Goal: Task Accomplishment & Management: Use online tool/utility

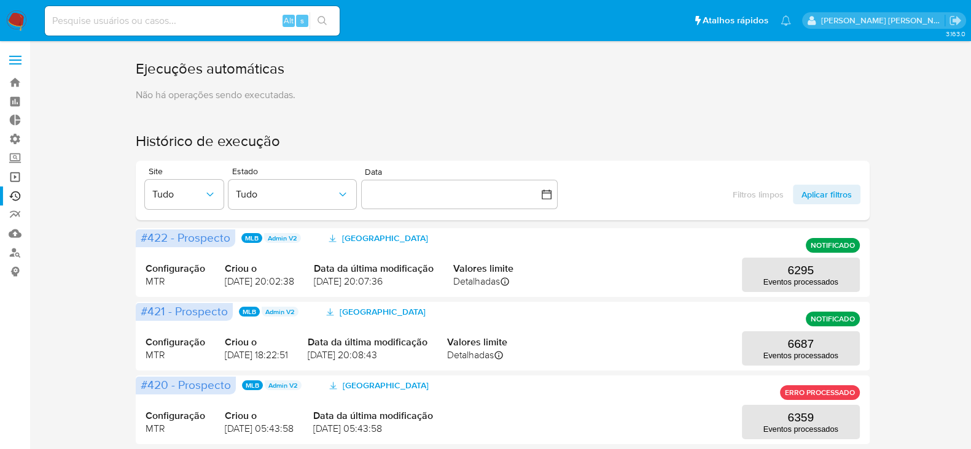
click at [15, 180] on link "Operações em massa" at bounding box center [73, 177] width 146 height 19
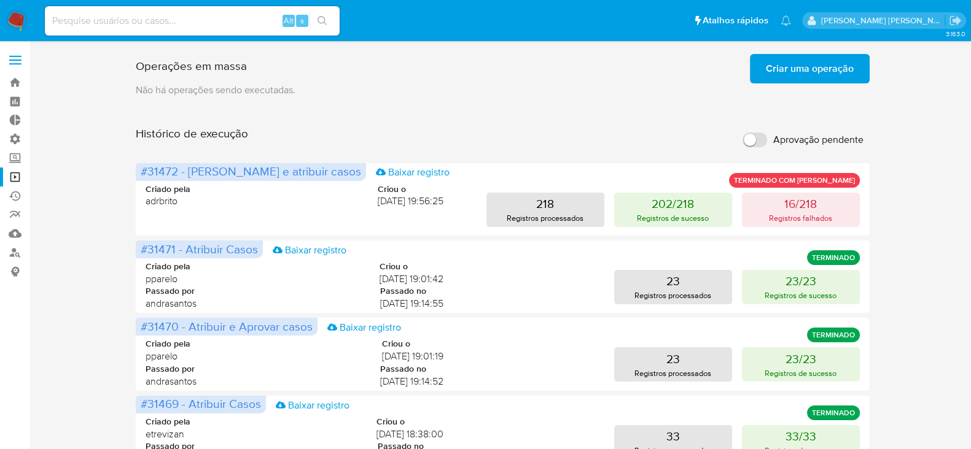
click at [810, 66] on span "Criar uma operação" at bounding box center [810, 68] width 88 height 27
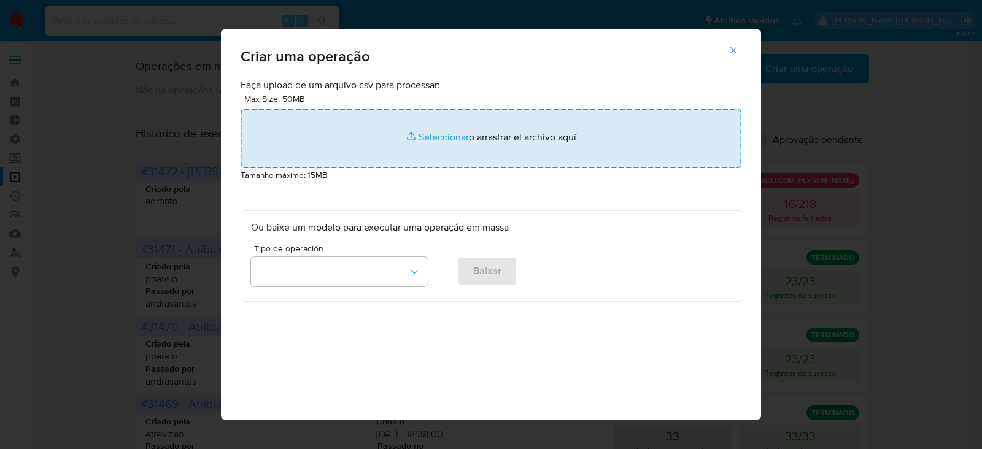
click at [437, 141] on input "file" at bounding box center [491, 138] width 501 height 59
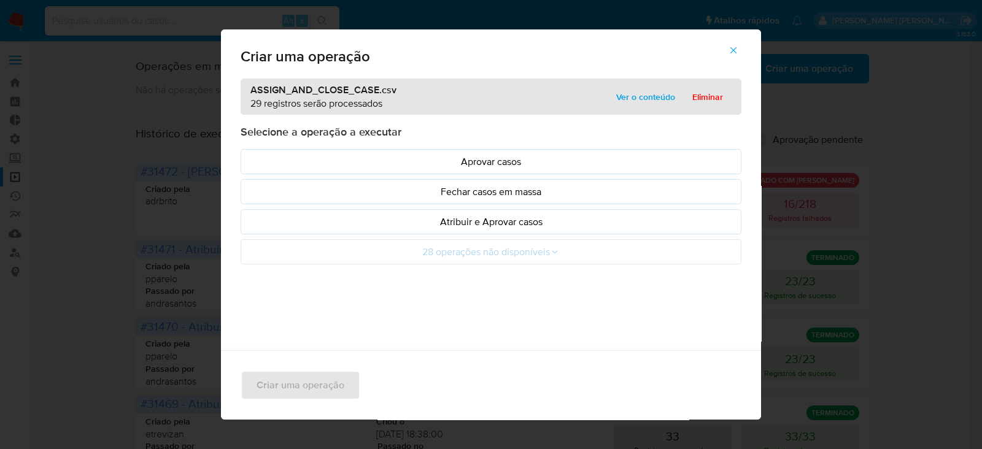
click at [648, 96] on span "Ver o conteúdo" at bounding box center [645, 96] width 59 height 17
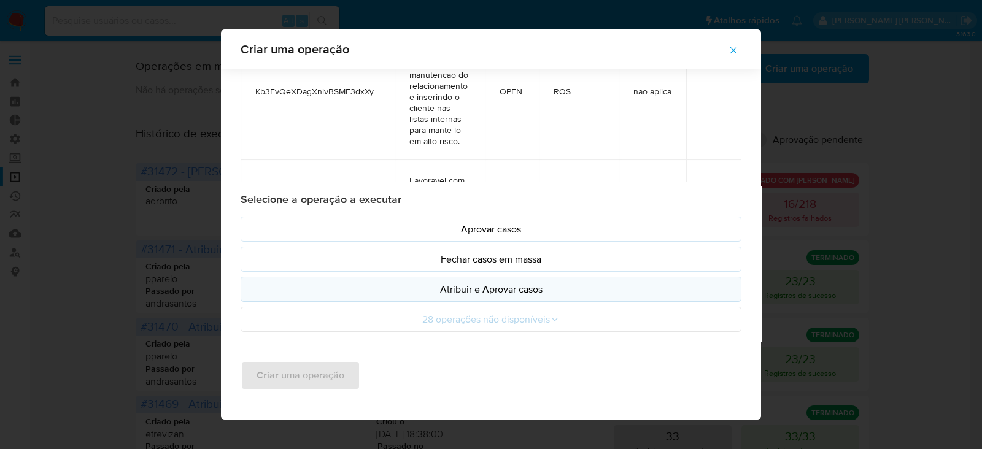
scroll to position [81, 0]
click at [484, 292] on p "Atribuir e Aprovar casos" at bounding box center [491, 288] width 480 height 14
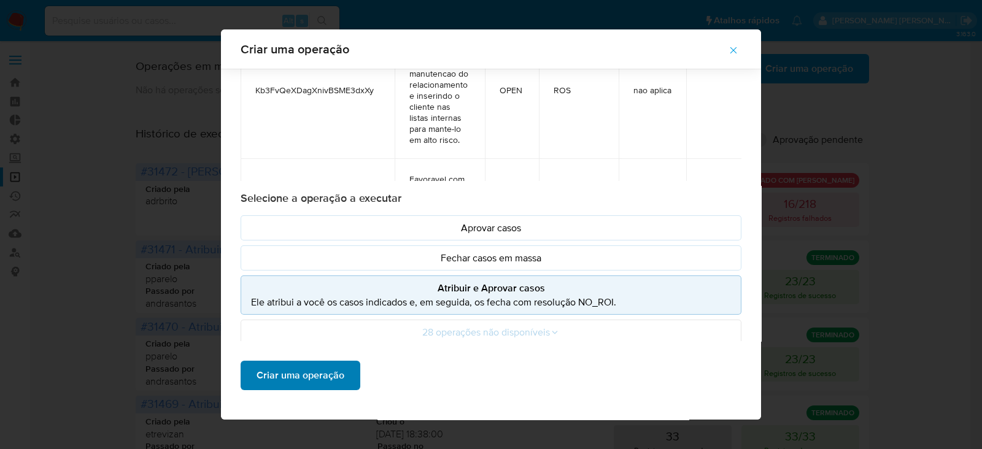
click at [300, 370] on span "Criar uma operação" at bounding box center [301, 375] width 88 height 27
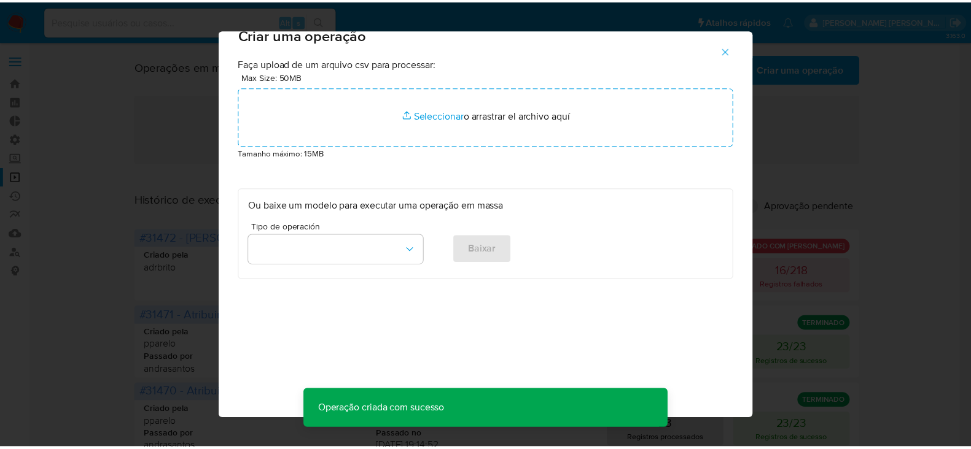
scroll to position [12, 0]
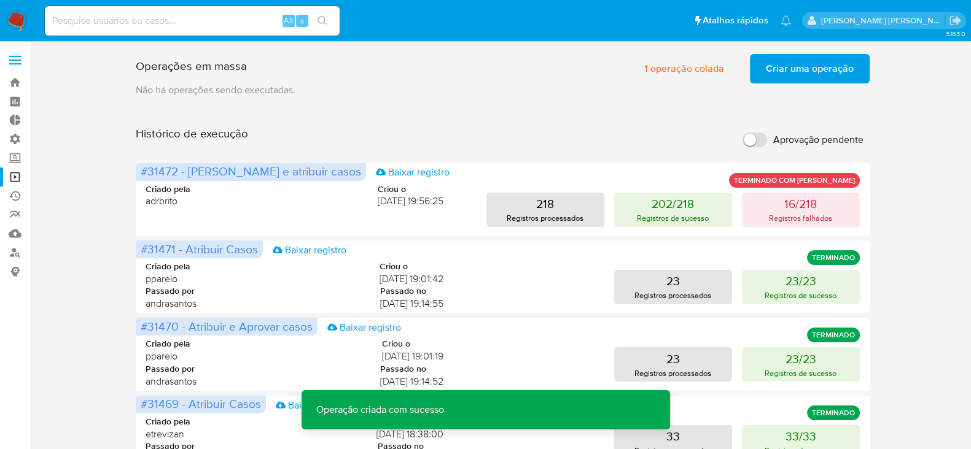
click at [791, 71] on span "Criar uma operação" at bounding box center [810, 68] width 88 height 27
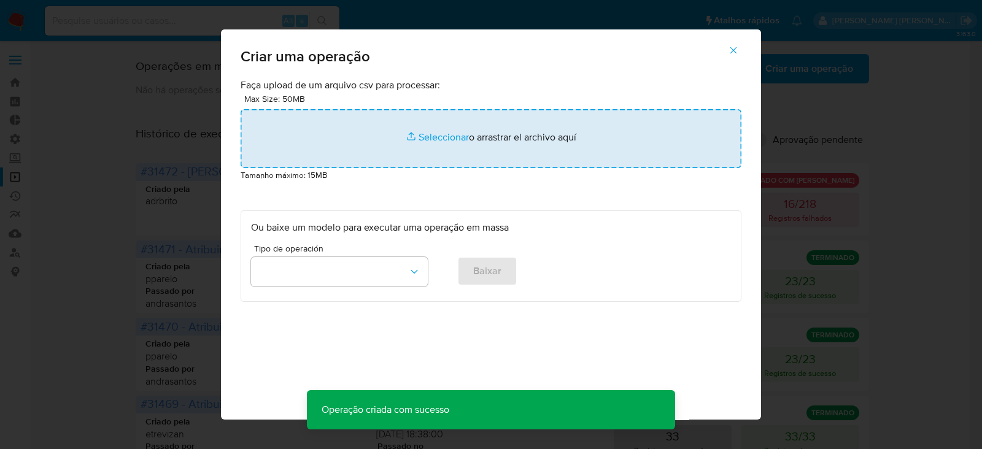
click at [426, 137] on input "file" at bounding box center [491, 138] width 501 height 59
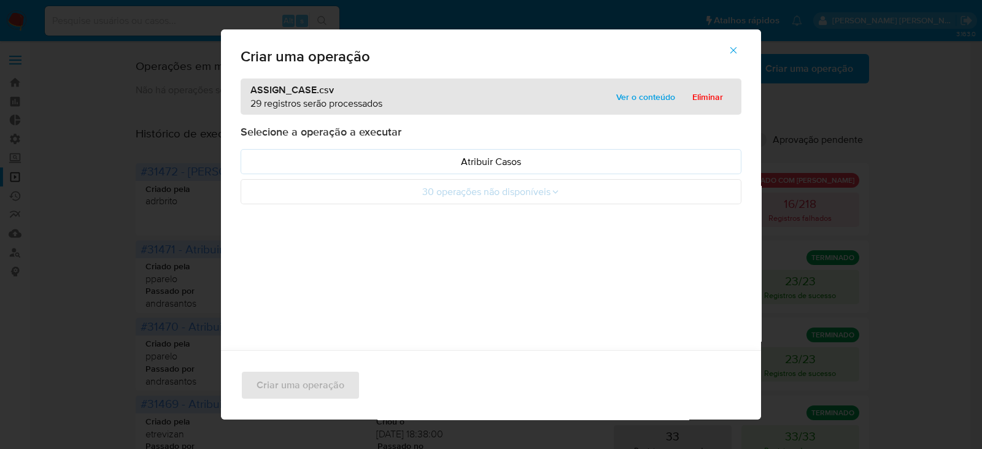
click at [630, 98] on span "Ver o conteúdo" at bounding box center [645, 96] width 59 height 17
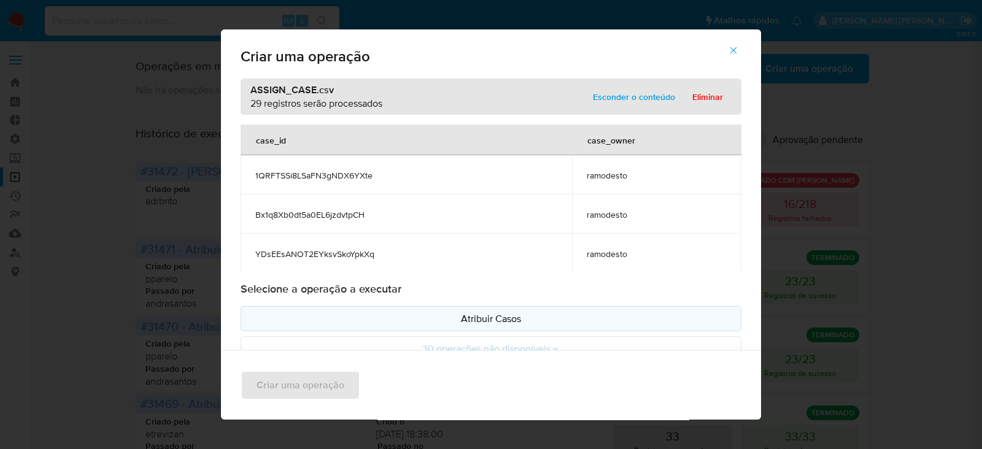
click at [468, 324] on p "Atribuir Casos" at bounding box center [491, 319] width 480 height 14
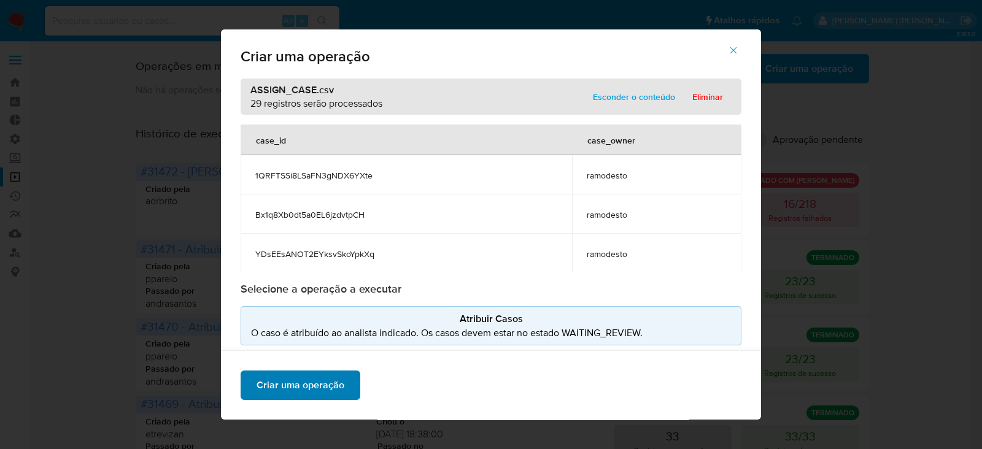
click at [304, 388] on span "Criar uma operação" at bounding box center [301, 385] width 88 height 27
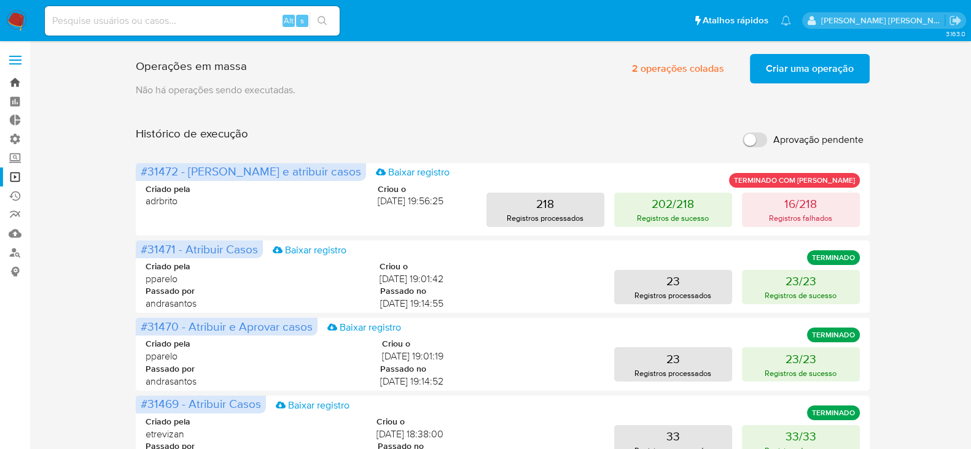
click at [15, 81] on link "Bandeja" at bounding box center [73, 82] width 146 height 19
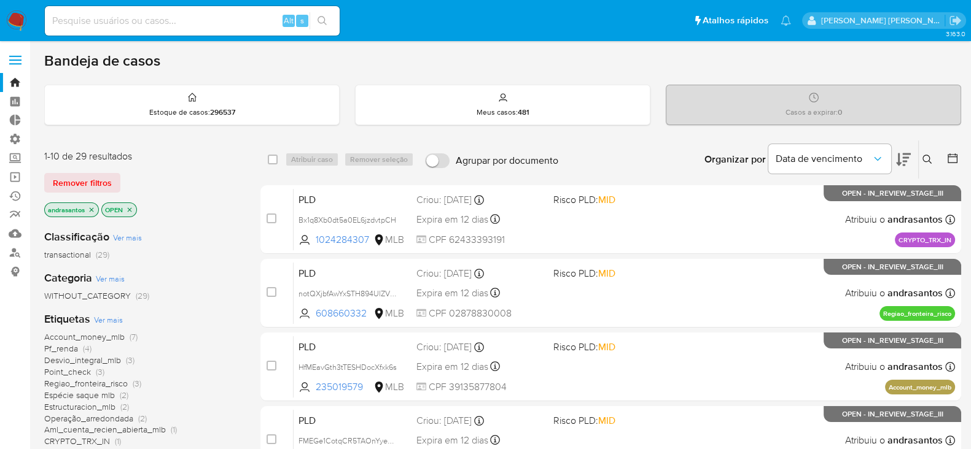
click at [93, 211] on icon "close-filter" at bounding box center [91, 209] width 7 height 7
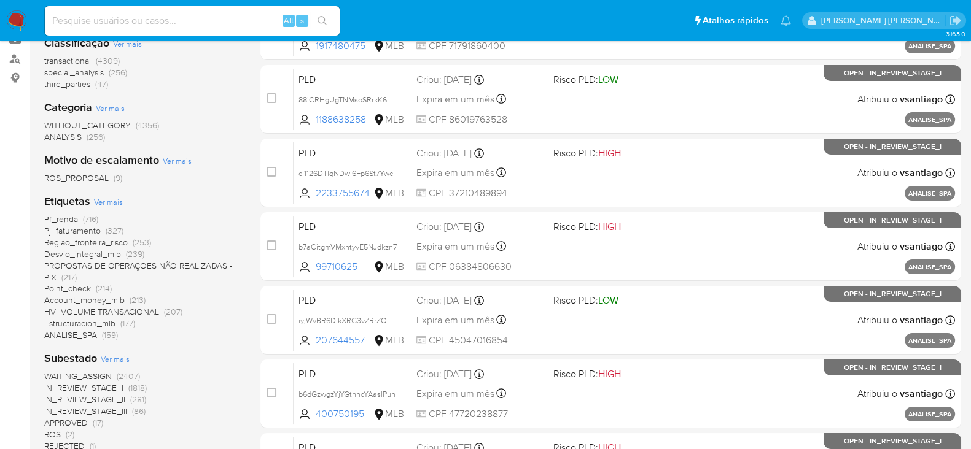
scroll to position [230, 0]
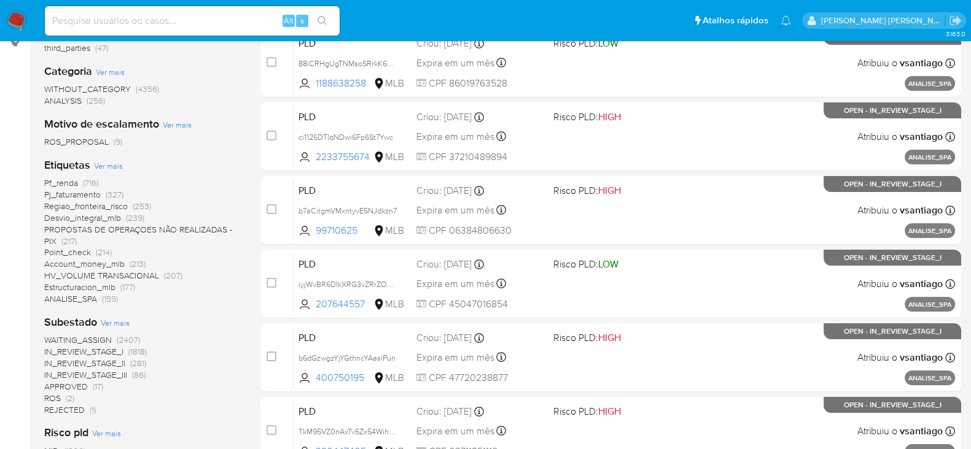
click at [114, 320] on span "Ver mais" at bounding box center [115, 322] width 29 height 11
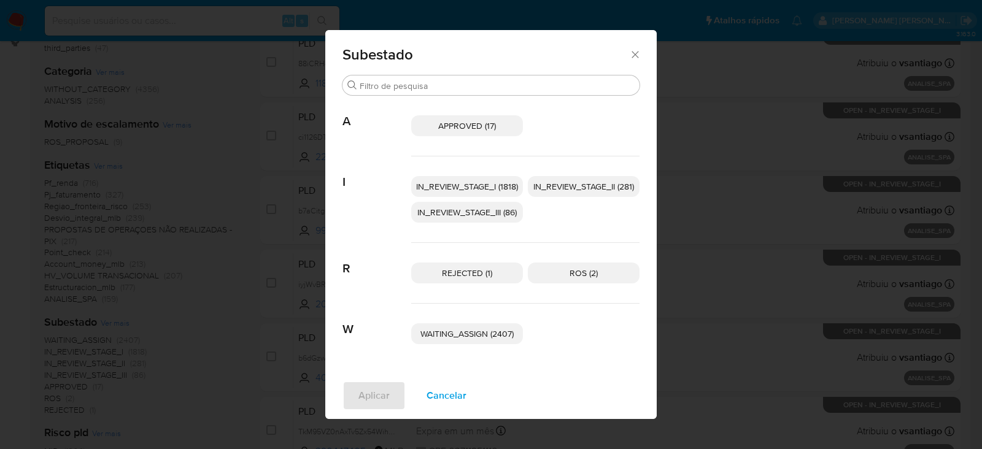
click at [465, 185] on span "IN_REVIEW_STAGE_I (1818)" at bounding box center [467, 186] width 102 height 12
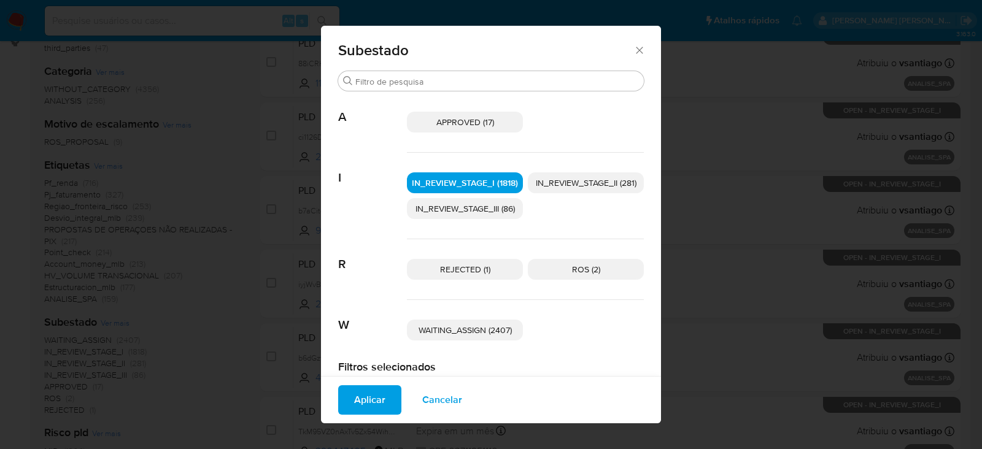
click at [588, 180] on span "IN_REVIEW_STAGE_II (281)" at bounding box center [586, 183] width 101 height 12
click at [378, 395] on span "Aplicar" at bounding box center [369, 400] width 31 height 27
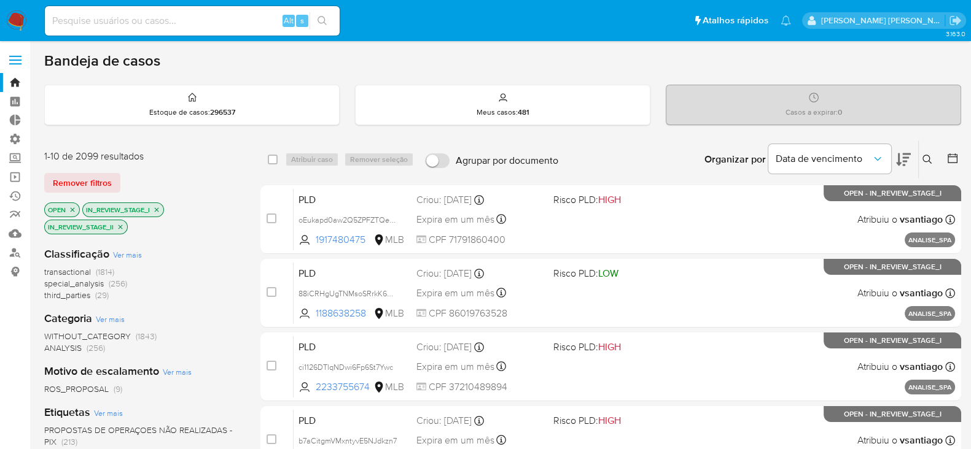
click at [952, 154] on icon at bounding box center [952, 158] width 12 height 12
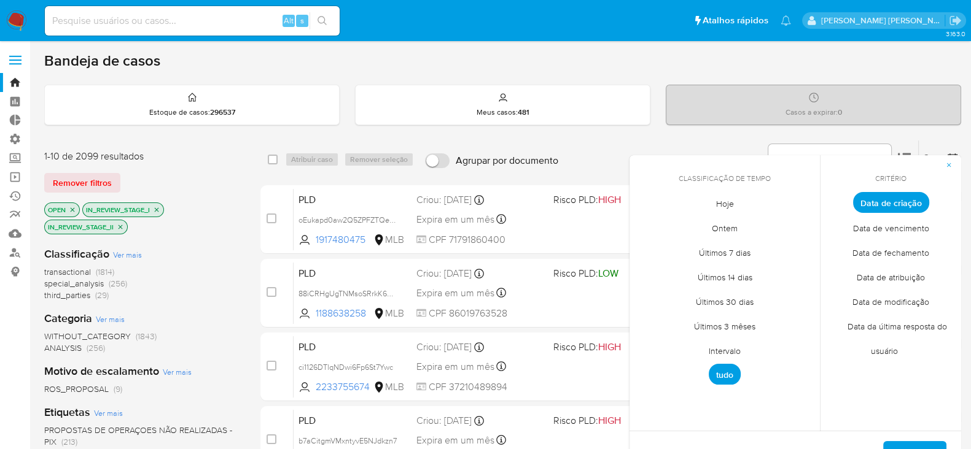
click at [720, 353] on span "Intervalo" at bounding box center [725, 350] width 58 height 25
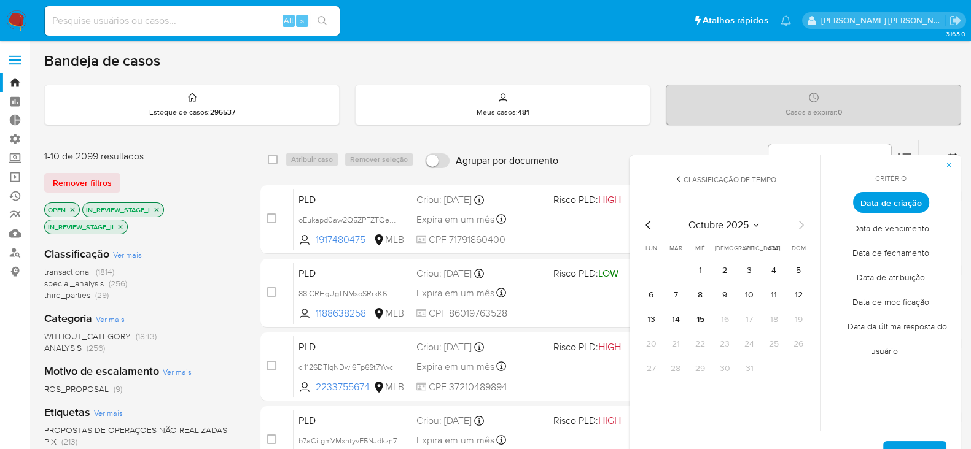
click at [651, 218] on icon "Mes anterior" at bounding box center [648, 225] width 15 height 15
click at [749, 295] on button "12" at bounding box center [749, 295] width 20 height 20
click at [798, 225] on icon "Mes siguiente" at bounding box center [800, 225] width 15 height 15
click at [751, 296] on button "10" at bounding box center [749, 295] width 20 height 20
click at [917, 443] on span "Aplicar" at bounding box center [914, 456] width 31 height 27
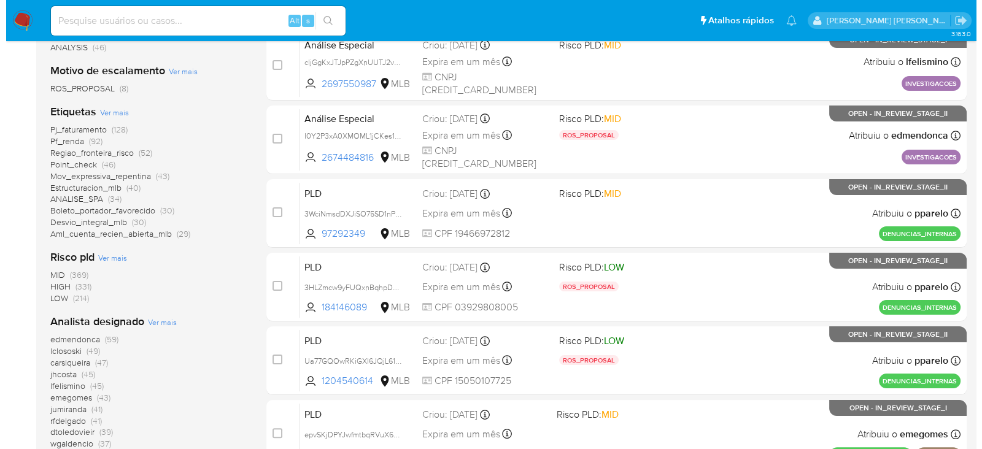
scroll to position [306, 0]
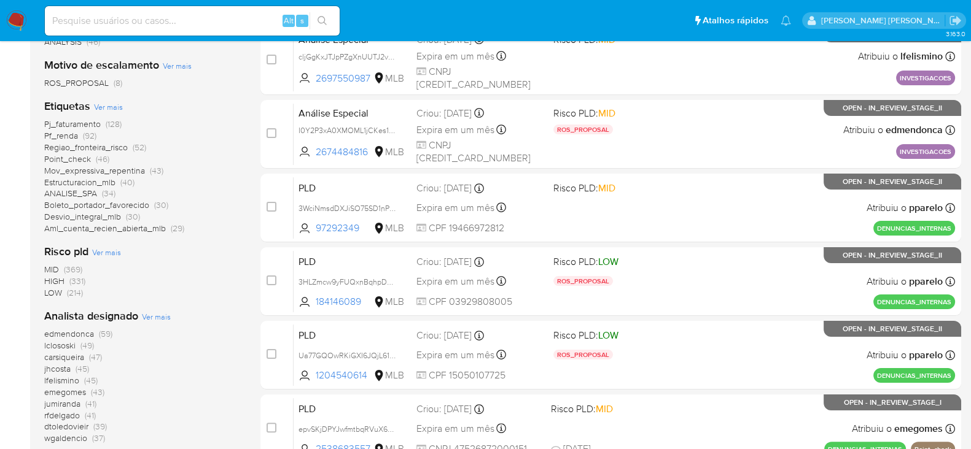
click at [157, 317] on span "Ver mais" at bounding box center [156, 316] width 29 height 11
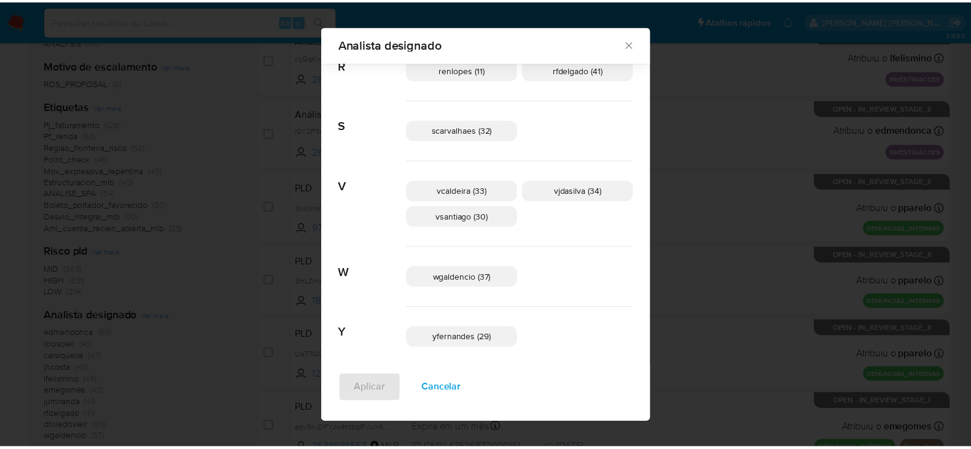
scroll to position [755, 0]
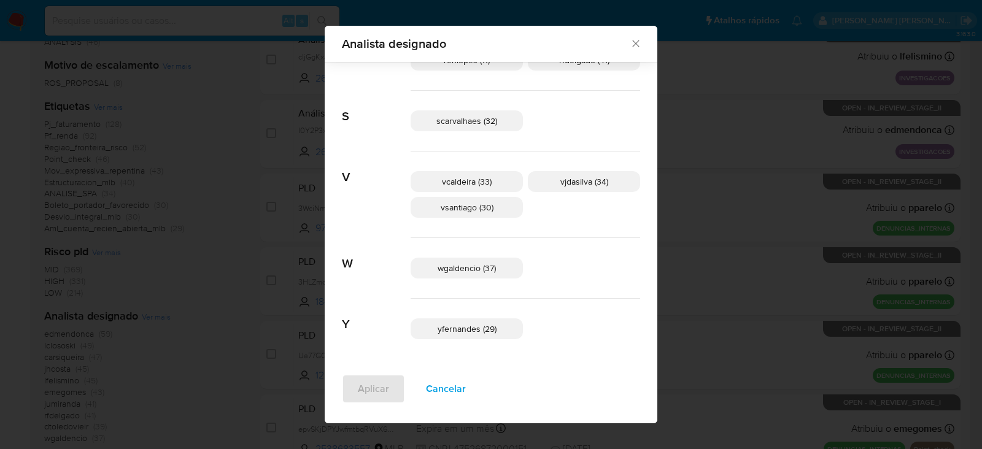
click at [630, 47] on icon "Fechar" at bounding box center [636, 43] width 12 height 12
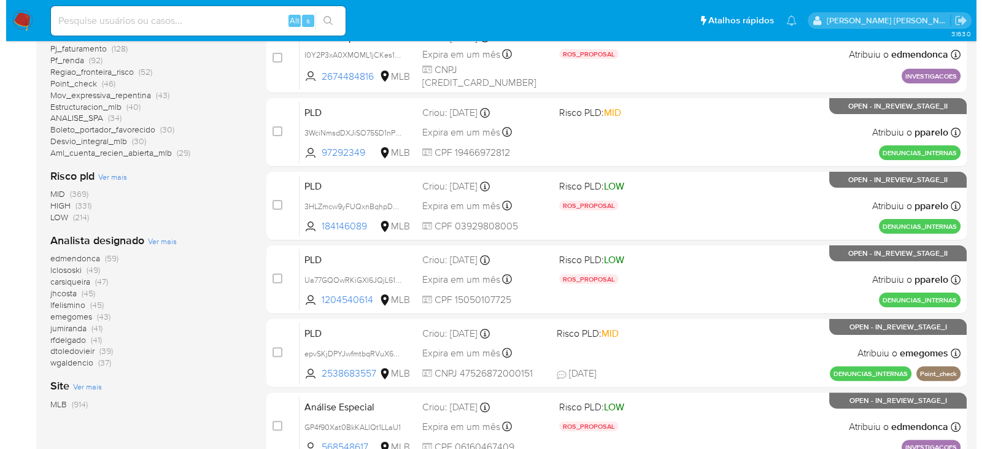
scroll to position [384, 0]
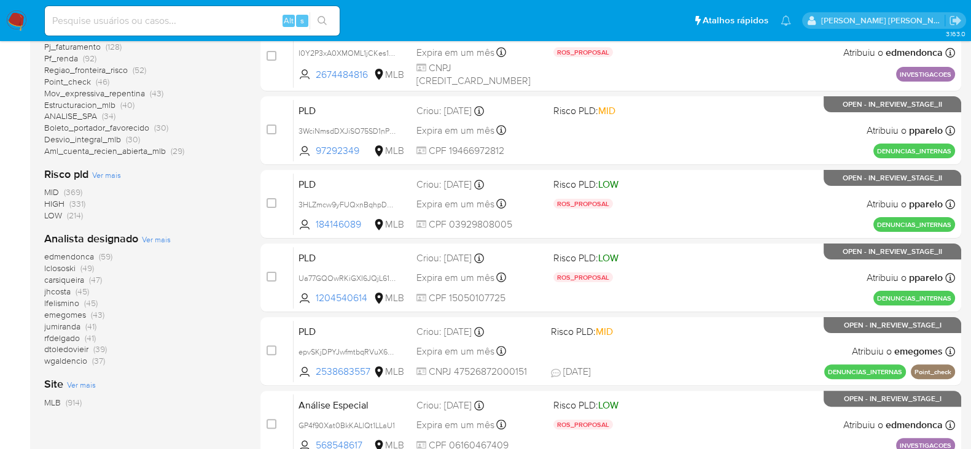
click at [171, 241] on div "Analista designado Ver mais edmendonca (59) [PERSON_NAME] (49) carsiqueira (47)…" at bounding box center [142, 299] width 196 height 136
click at [152, 237] on span "Ver mais" at bounding box center [156, 239] width 29 height 11
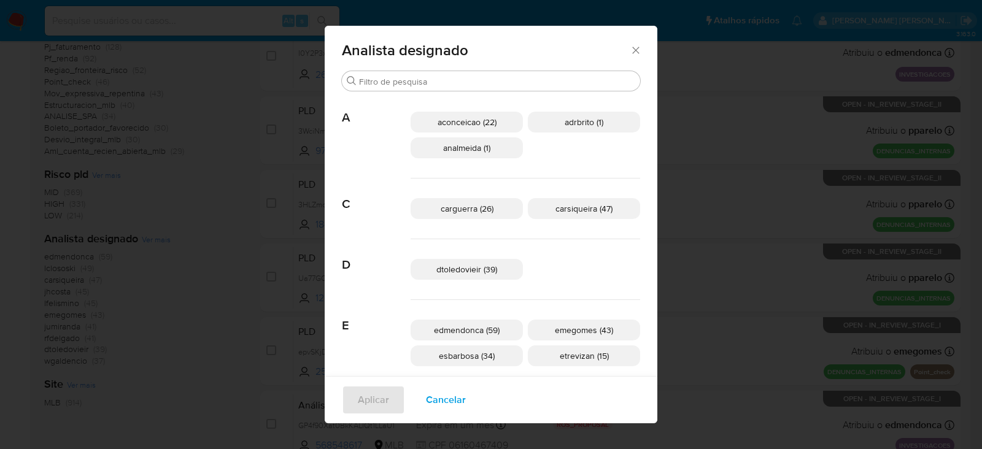
click at [556, 209] on span "carsiqueira (47)" at bounding box center [584, 209] width 57 height 12
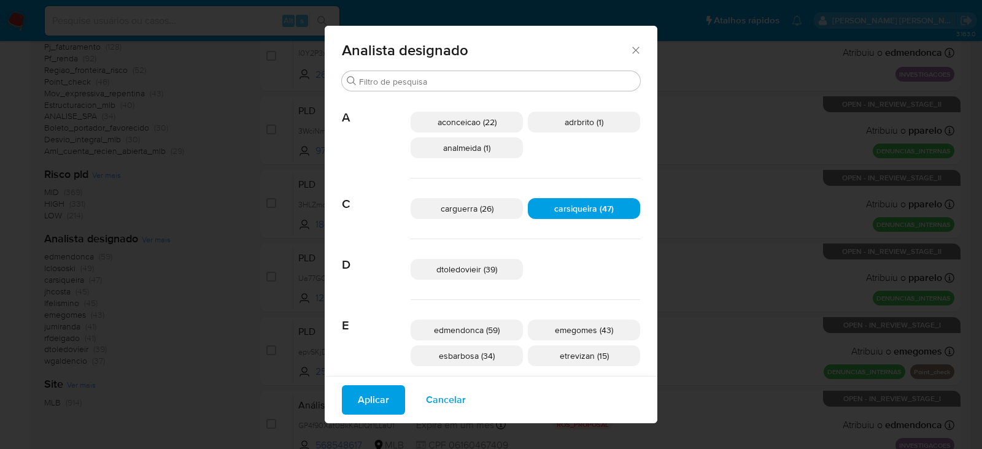
click at [389, 392] on span "Aplicar" at bounding box center [373, 400] width 31 height 27
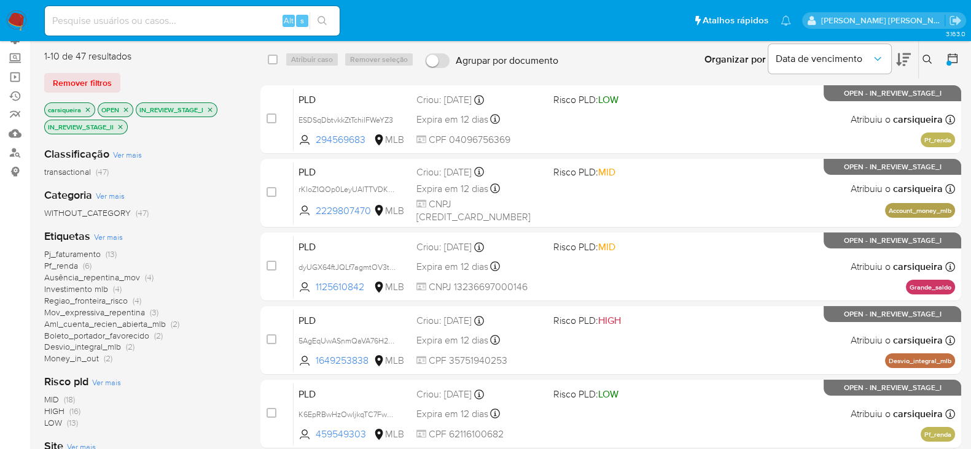
scroll to position [76, 0]
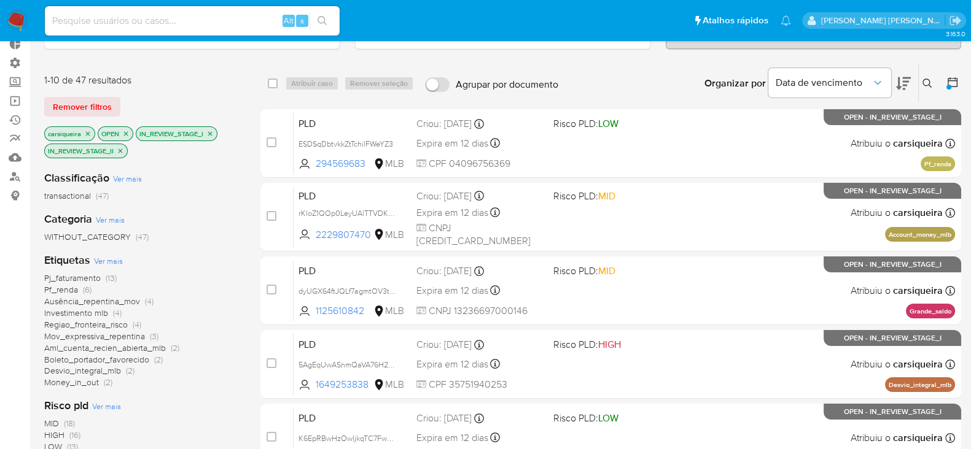
click at [89, 133] on icon "close-filter" at bounding box center [87, 133] width 7 height 7
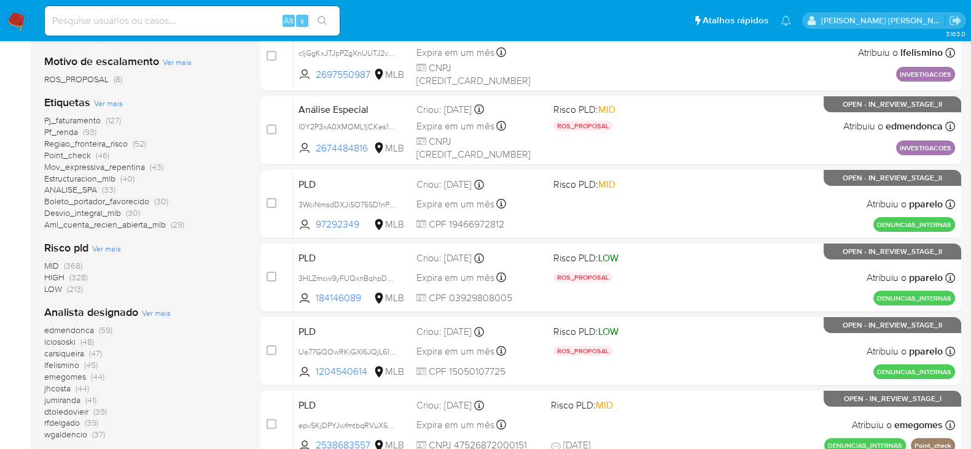
scroll to position [384, 0]
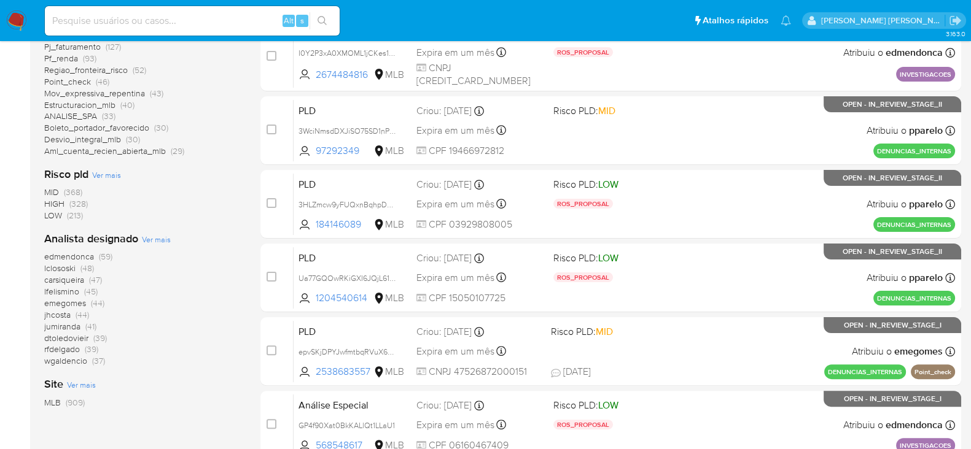
click at [72, 334] on span "dtoledovieir" at bounding box center [66, 338] width 44 height 12
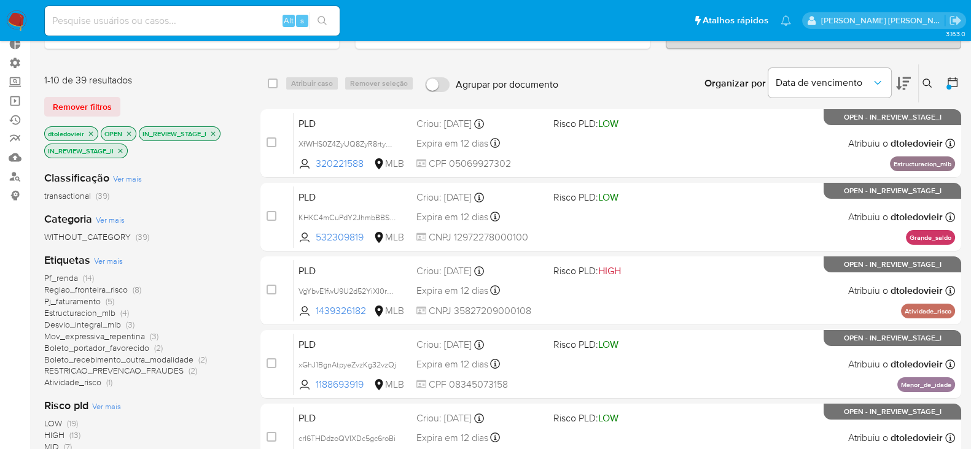
scroll to position [153, 0]
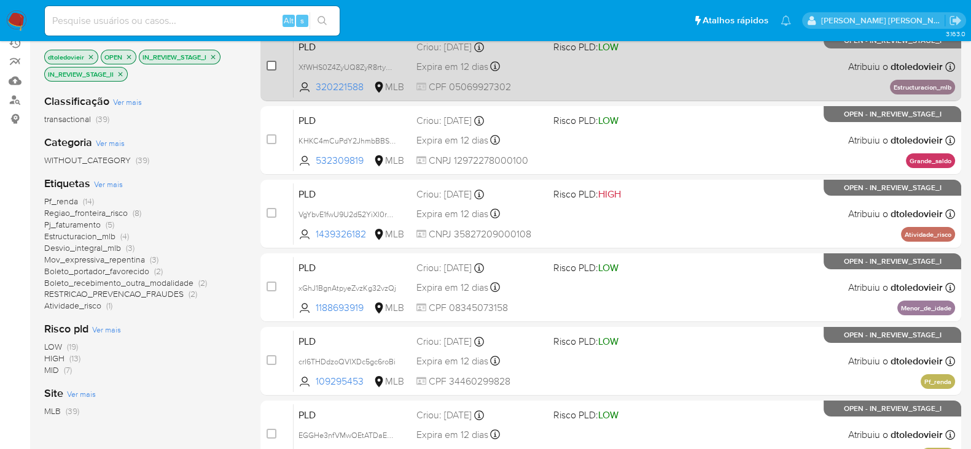
click at [266, 61] on span at bounding box center [271, 66] width 10 height 10
click at [268, 65] on input "checkbox" at bounding box center [271, 66] width 10 height 10
checkbox input "true"
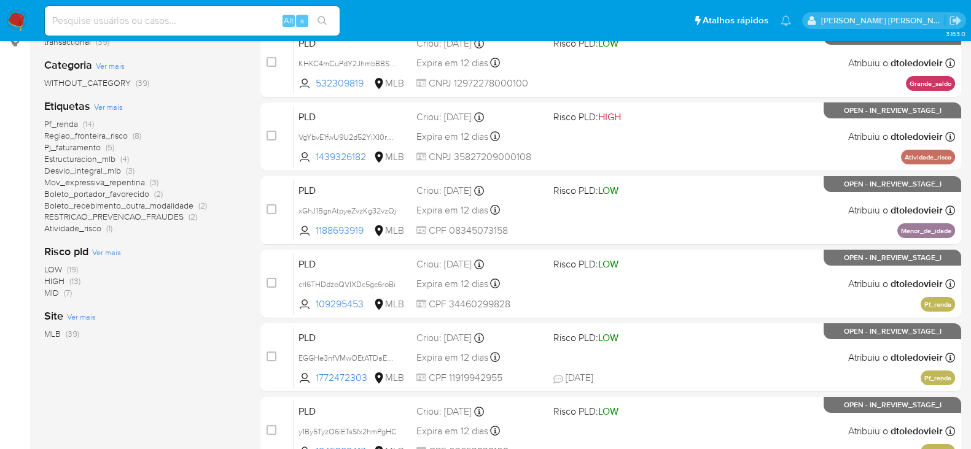
scroll to position [306, 0]
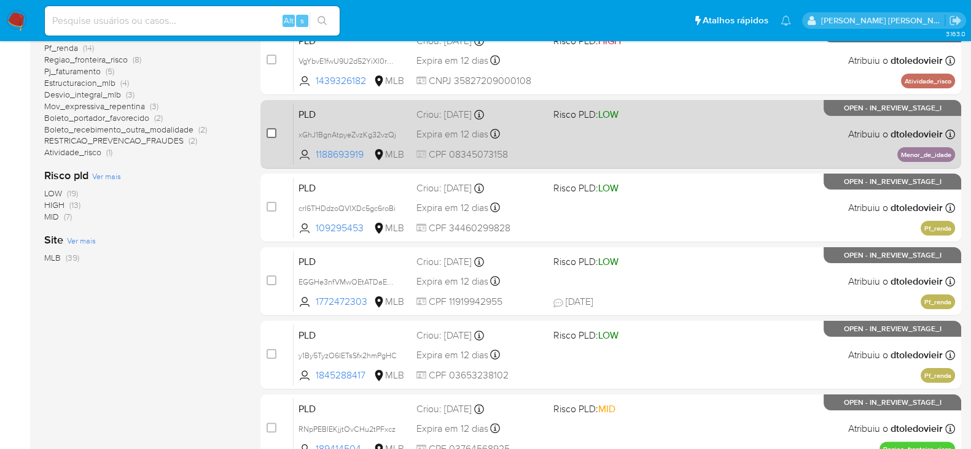
click at [270, 130] on input "checkbox" at bounding box center [271, 133] width 10 height 10
checkbox input "true"
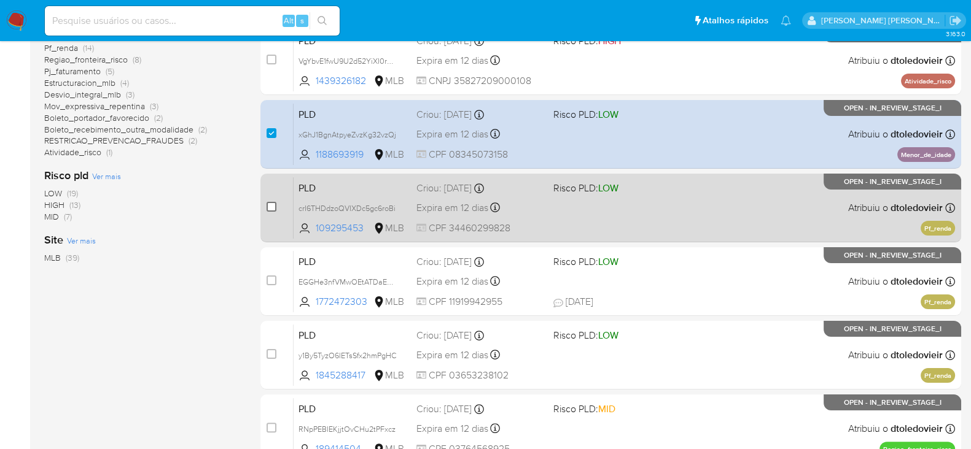
click at [269, 203] on input "checkbox" at bounding box center [271, 207] width 10 height 10
checkbox input "true"
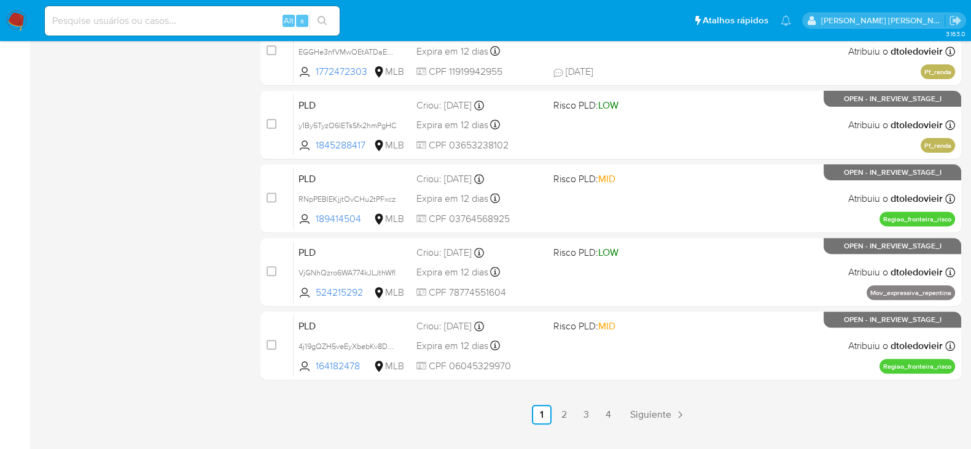
scroll to position [563, 0]
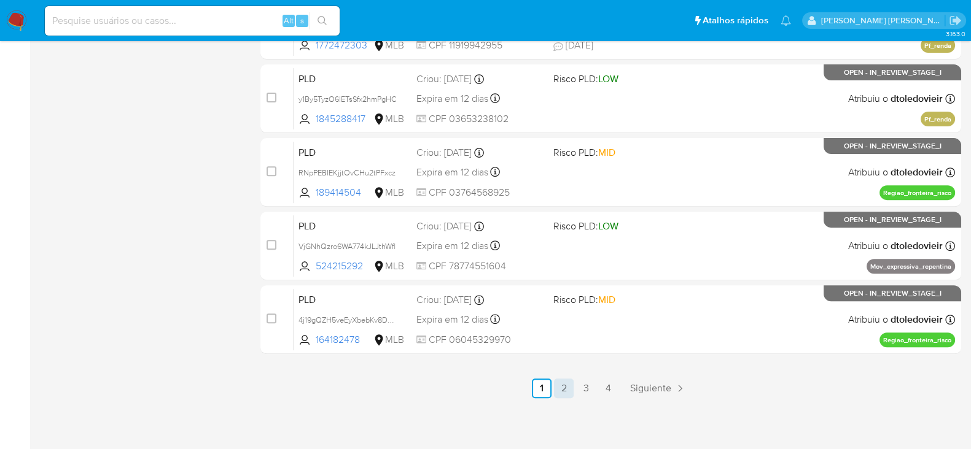
click at [564, 384] on link "2" at bounding box center [564, 389] width 20 height 20
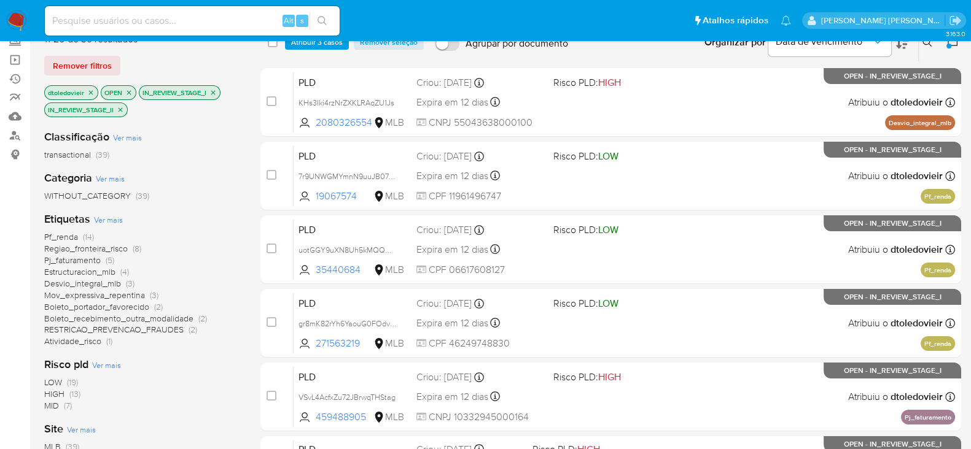
scroll to position [153, 0]
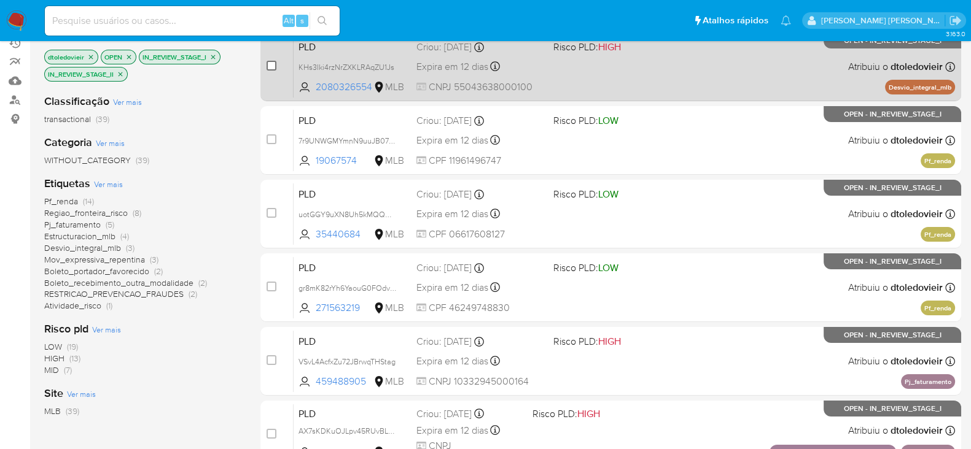
click at [273, 66] on input "checkbox" at bounding box center [271, 66] width 10 height 10
checkbox input "true"
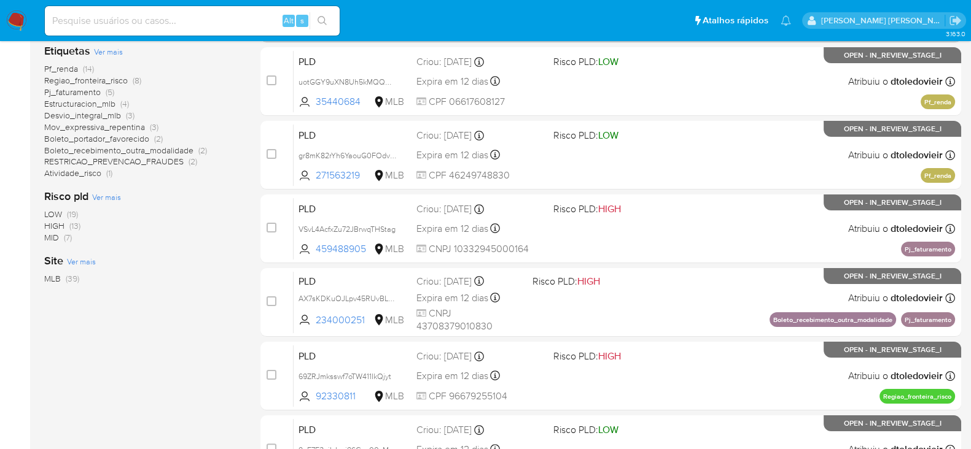
scroll to position [306, 0]
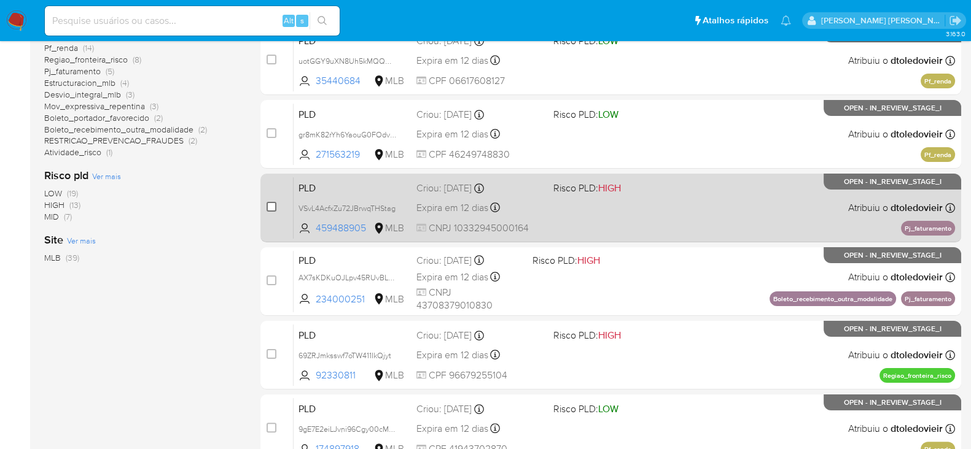
click at [270, 208] on input "checkbox" at bounding box center [271, 207] width 10 height 10
checkbox input "true"
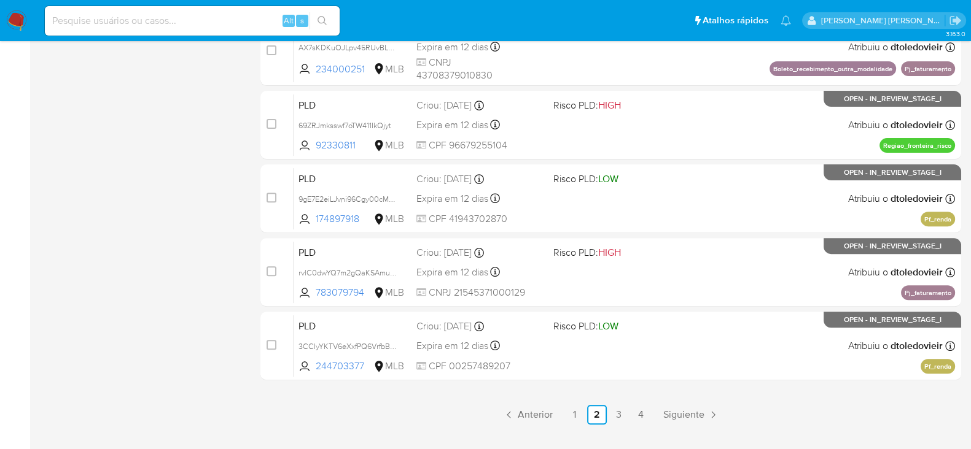
scroll to position [563, 0]
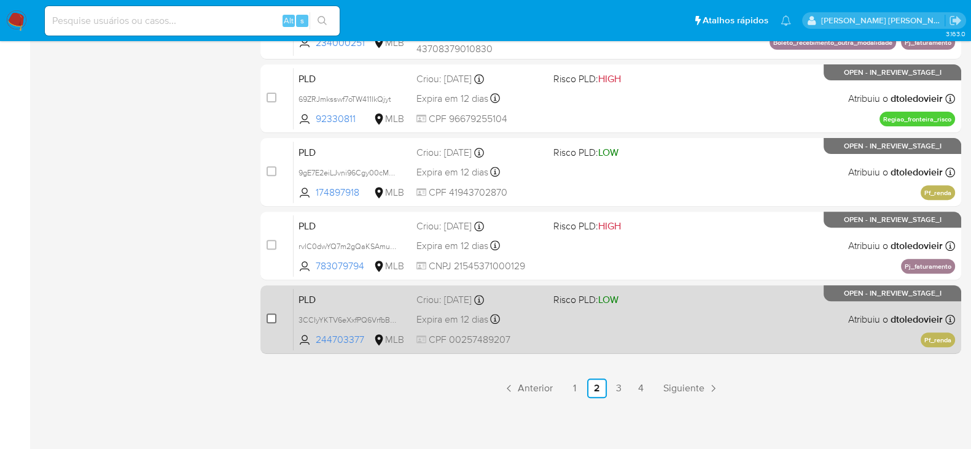
click at [273, 317] on input "checkbox" at bounding box center [271, 319] width 10 height 10
checkbox input "true"
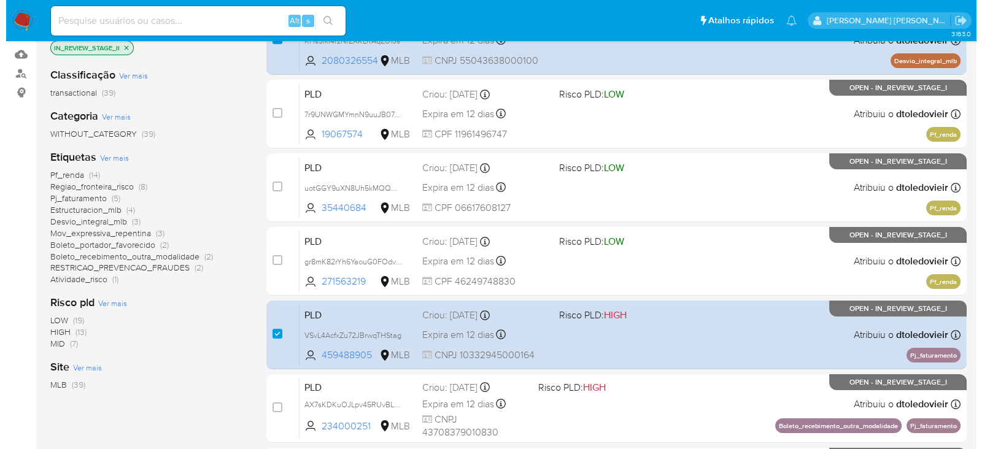
scroll to position [0, 0]
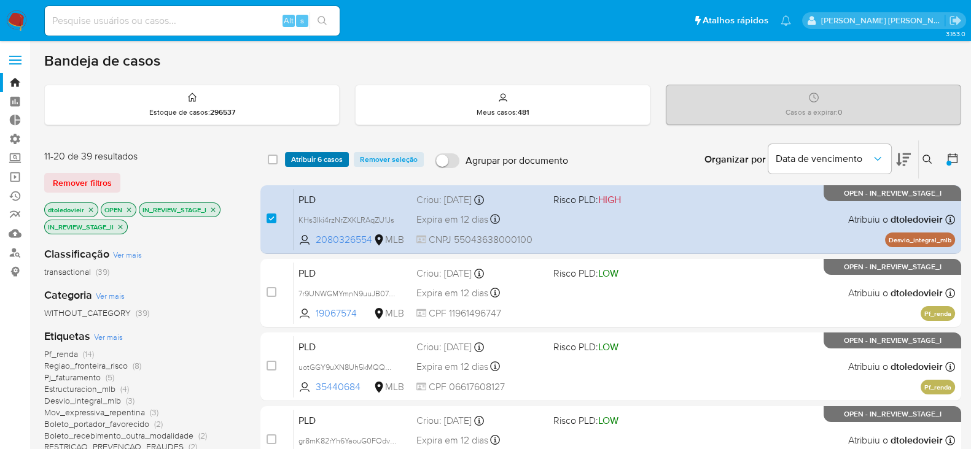
click at [326, 160] on span "Atribuir 6 casos" at bounding box center [317, 159] width 52 height 12
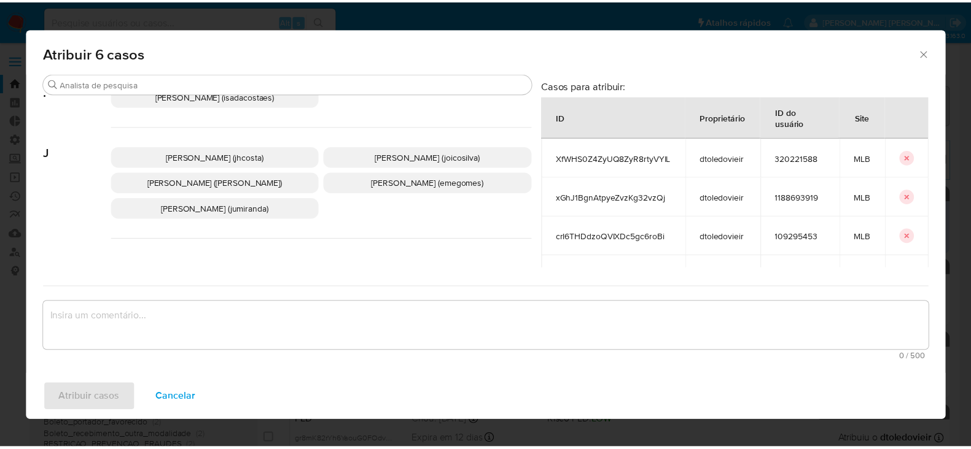
scroll to position [527, 0]
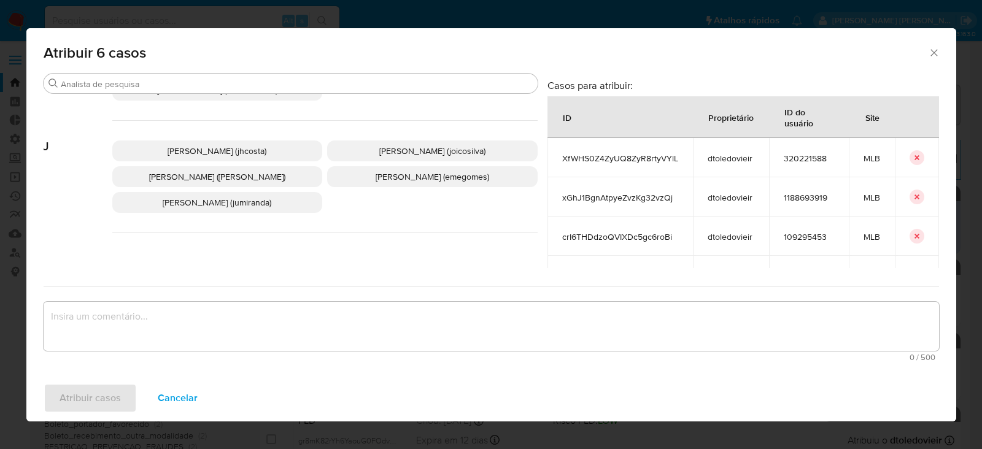
click at [244, 183] on span "[PERSON_NAME] ([PERSON_NAME])" at bounding box center [217, 177] width 136 height 12
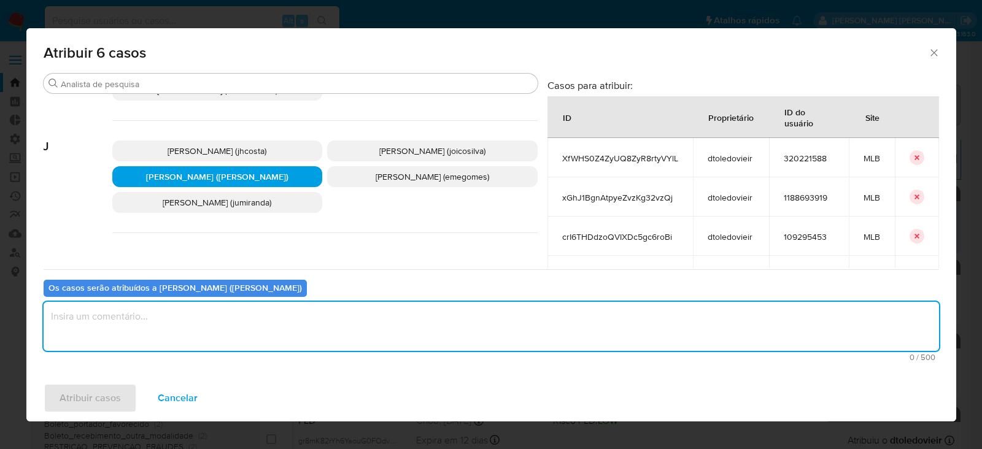
click at [219, 321] on textarea "assign-modal" at bounding box center [492, 326] width 896 height 49
type textarea "Para tratamento."
click at [80, 405] on span "Atribuir casos" at bounding box center [90, 398] width 61 height 27
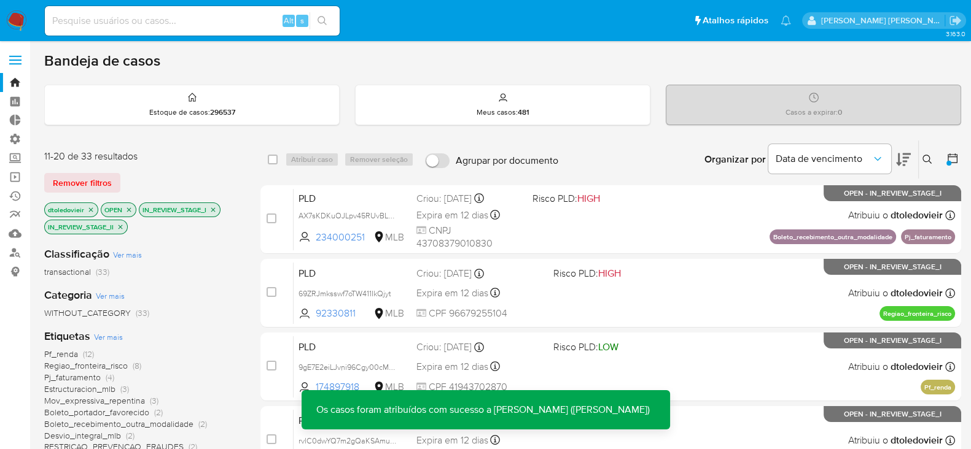
click at [90, 209] on icon "close-filter" at bounding box center [90, 209] width 7 height 7
